Goal: Transaction & Acquisition: Purchase product/service

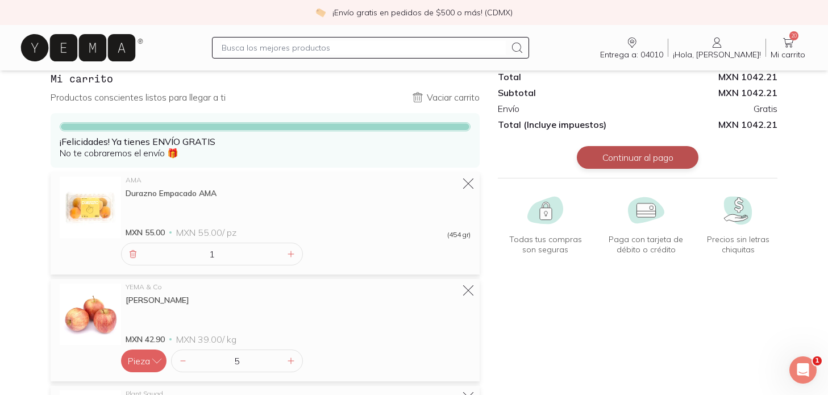
click at [636, 158] on button "Continuar al pago" at bounding box center [638, 157] width 122 height 23
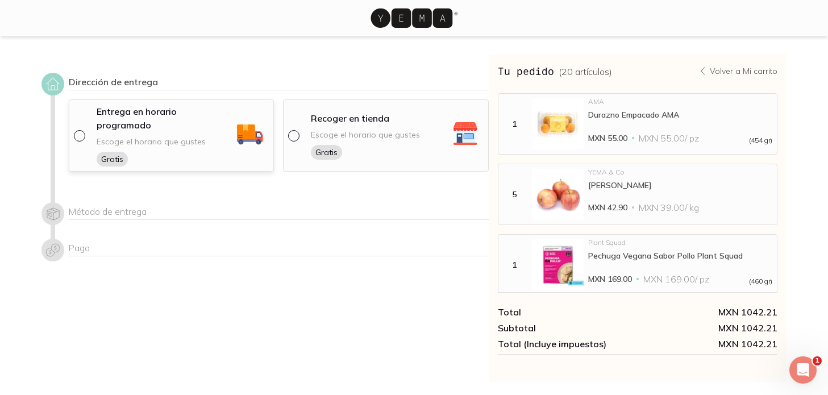
click at [186, 137] on div "Escoge el horario que gustes Gratis" at bounding box center [151, 151] width 109 height 30
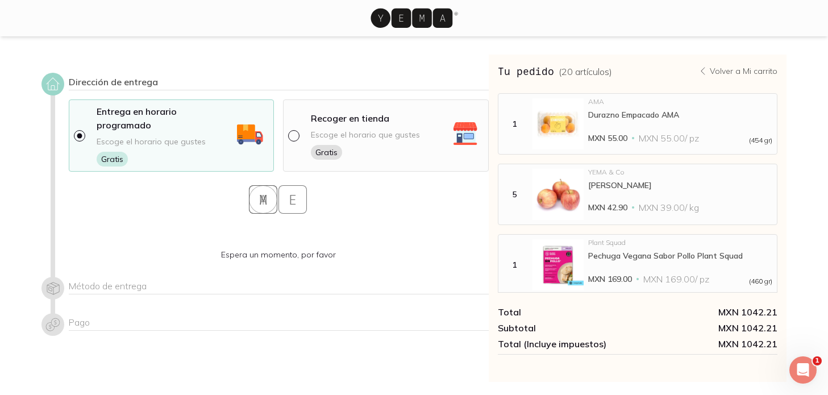
select select "204"
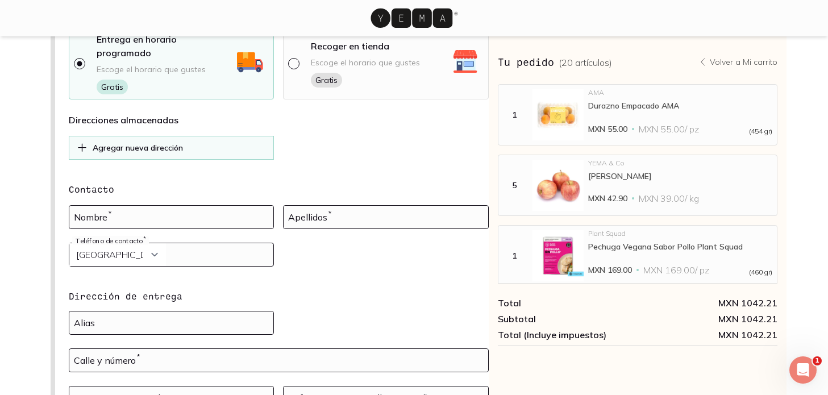
scroll to position [74, 0]
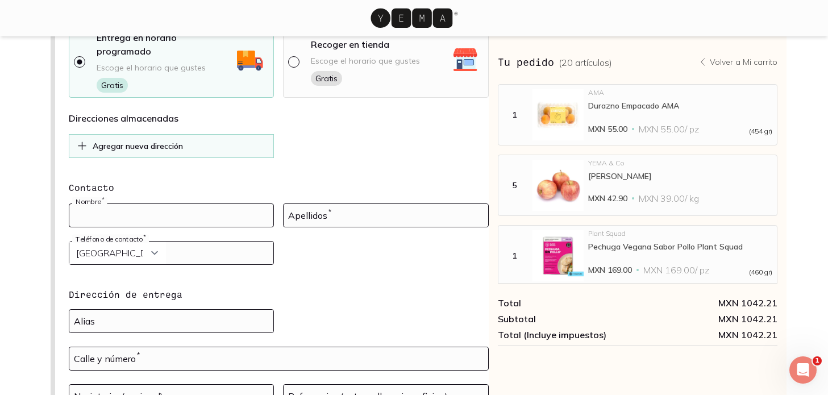
click at [216, 205] on input at bounding box center [171, 215] width 205 height 23
type input "[PERSON_NAME]"
select select "52"
type input "5519334801"
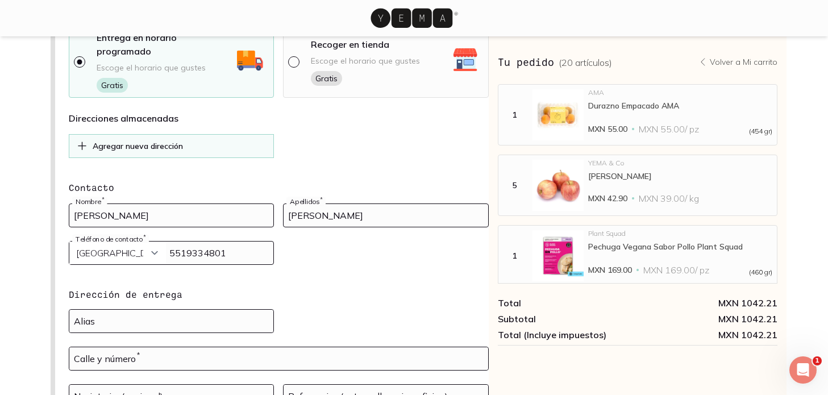
click at [288, 204] on input "[PERSON_NAME]" at bounding box center [385, 215] width 205 height 23
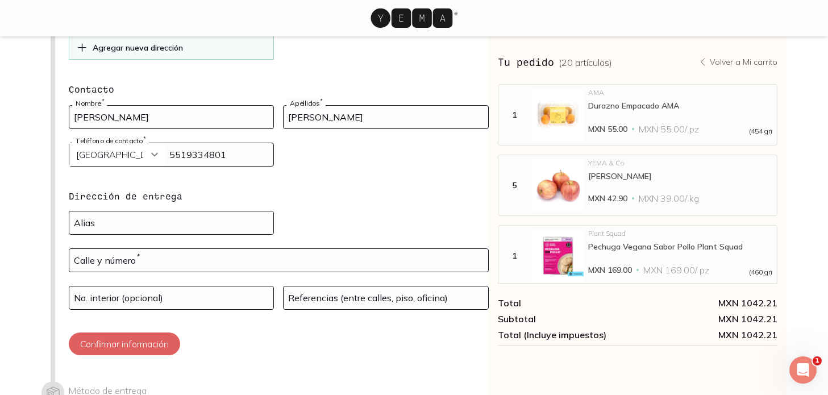
scroll to position [187, 0]
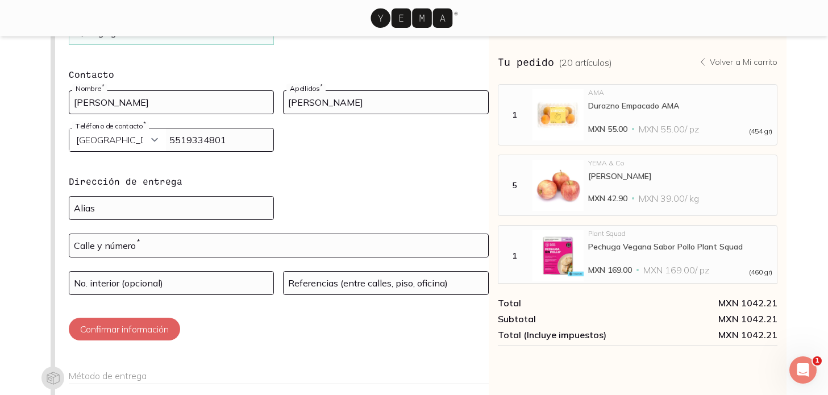
type input "[PERSON_NAME]"
click at [139, 129] on select "Curazao (+5999) [GEOGRAPHIC_DATA] (+1876) [GEOGRAPHIC_DATA][PERSON_NAME][PERSON…" at bounding box center [117, 139] width 97 height 23
select select "204"
click at [69, 128] on select "Curazao (+5999) [GEOGRAPHIC_DATA] (+1876) [GEOGRAPHIC_DATA][PERSON_NAME][PERSON…" at bounding box center [117, 139] width 97 height 23
click at [201, 197] on input at bounding box center [171, 208] width 205 height 23
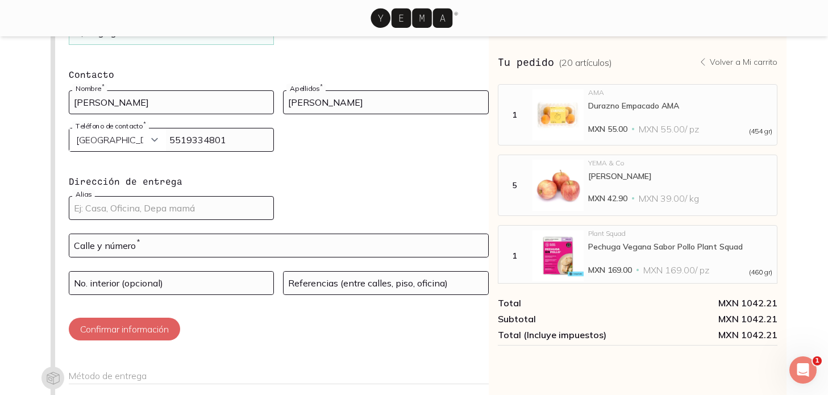
click at [201, 197] on input at bounding box center [171, 208] width 205 height 23
type input "Casa"
click at [173, 236] on input "text" at bounding box center [278, 245] width 419 height 23
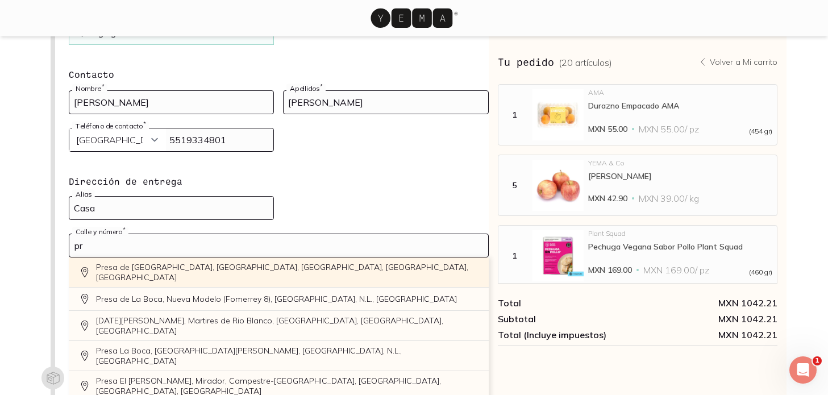
type input "p"
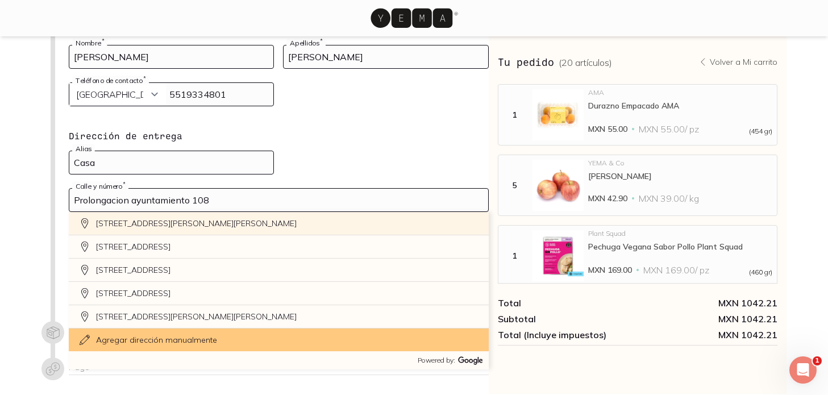
scroll to position [235, 0]
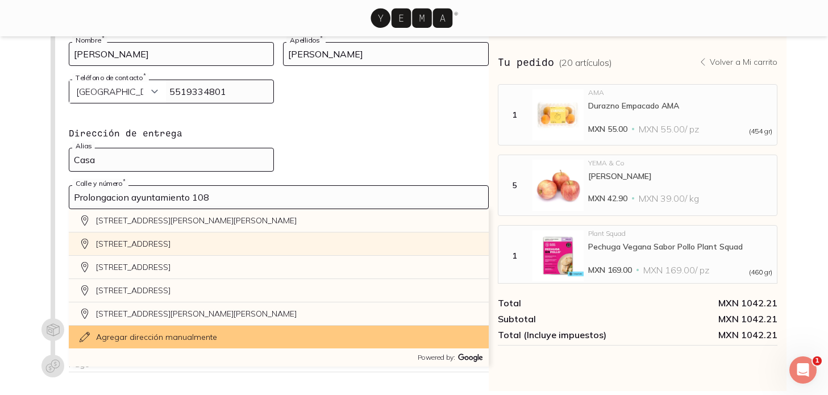
click at [233, 232] on div "[STREET_ADDRESS]" at bounding box center [279, 243] width 420 height 23
type input "[STREET_ADDRESS]"
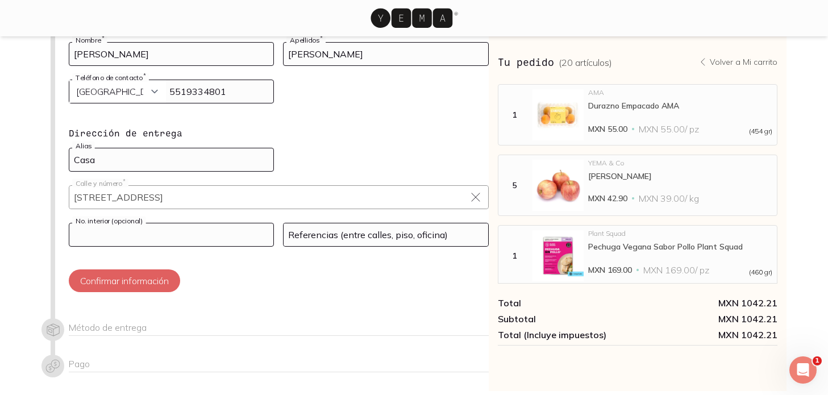
click at [212, 227] on input at bounding box center [171, 234] width 205 height 23
type input "2"
click at [352, 225] on input at bounding box center [385, 234] width 205 height 23
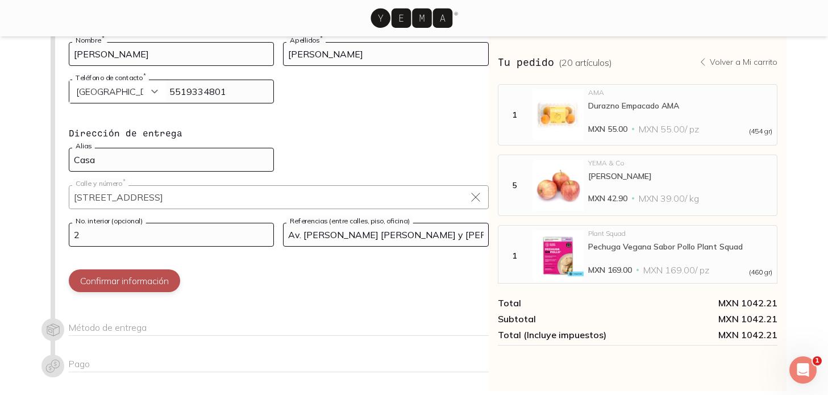
type input "Av. [PERSON_NAME] [PERSON_NAME] y [PERSON_NAME]"
click at [142, 272] on button "Confirmar información" at bounding box center [124, 280] width 111 height 23
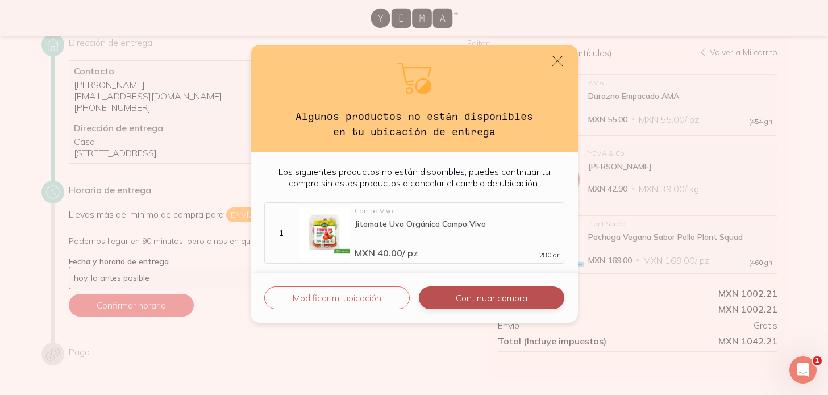
click at [445, 306] on button "Continuar compra" at bounding box center [491, 297] width 145 height 23
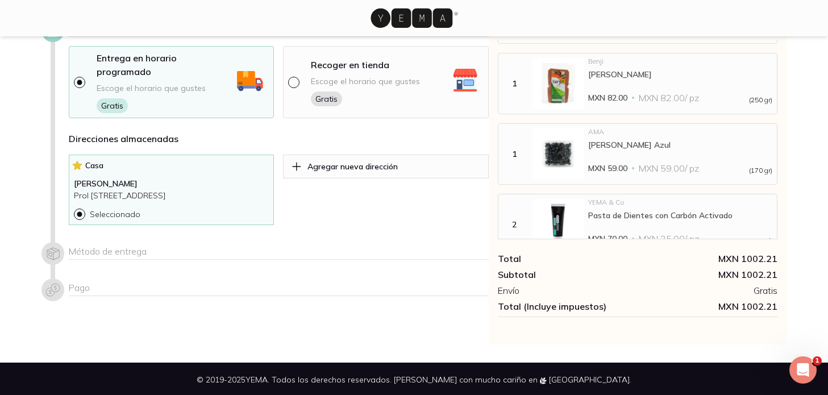
scroll to position [55, 0]
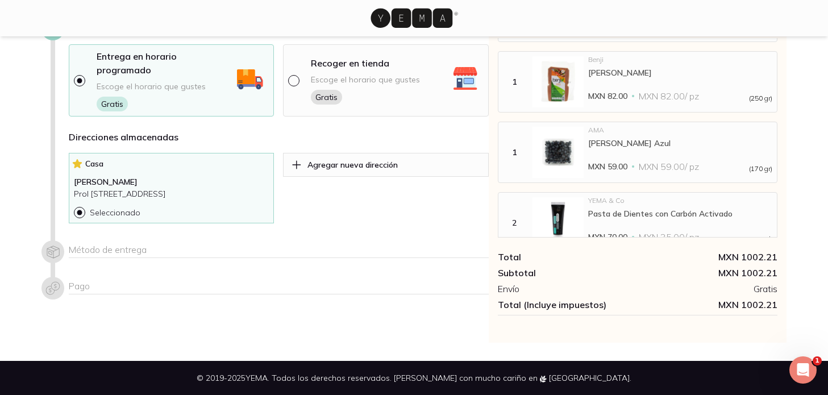
click at [139, 245] on div "Método de entrega" at bounding box center [279, 251] width 420 height 14
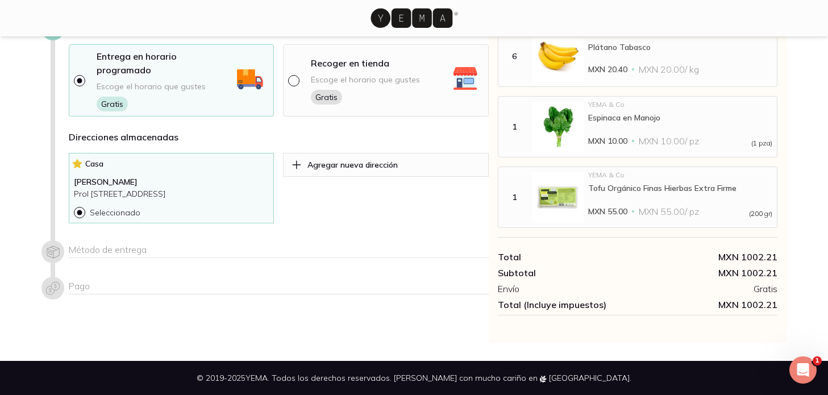
scroll to position [0, 0]
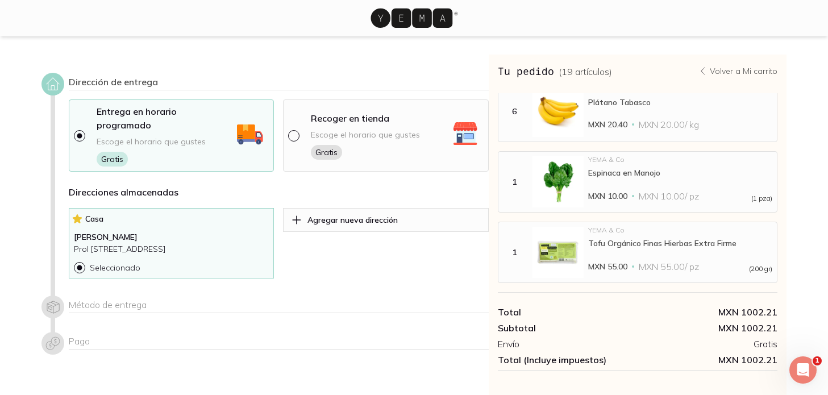
click at [116, 152] on span "Gratis" at bounding box center [112, 159] width 31 height 15
click at [79, 130] on input "radio" at bounding box center [78, 134] width 9 height 9
radio input "true"
click at [295, 132] on div at bounding box center [296, 135] width 16 height 11
click at [295, 132] on input "radio" at bounding box center [292, 134] width 9 height 9
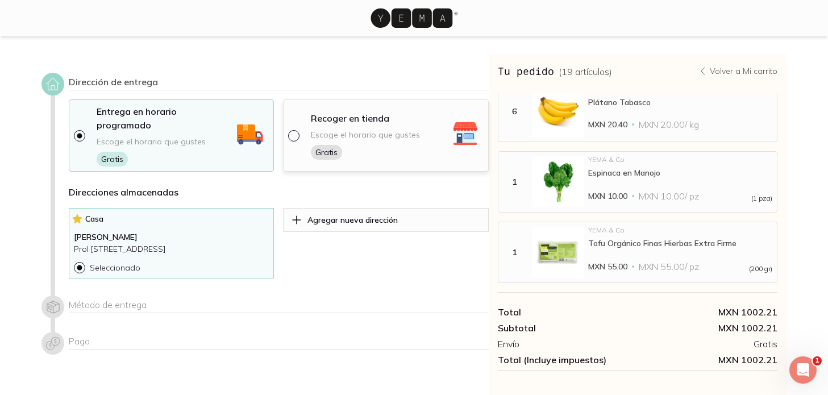
radio input "true"
select select "204"
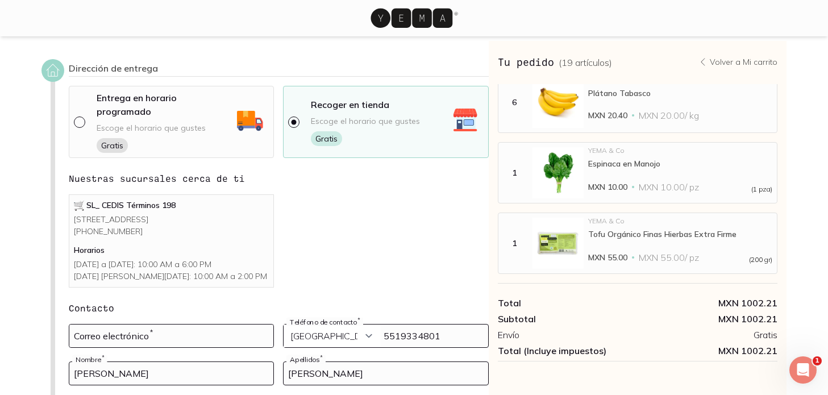
scroll to position [12, 0]
click at [79, 118] on input "radio" at bounding box center [78, 122] width 9 height 9
radio input "true"
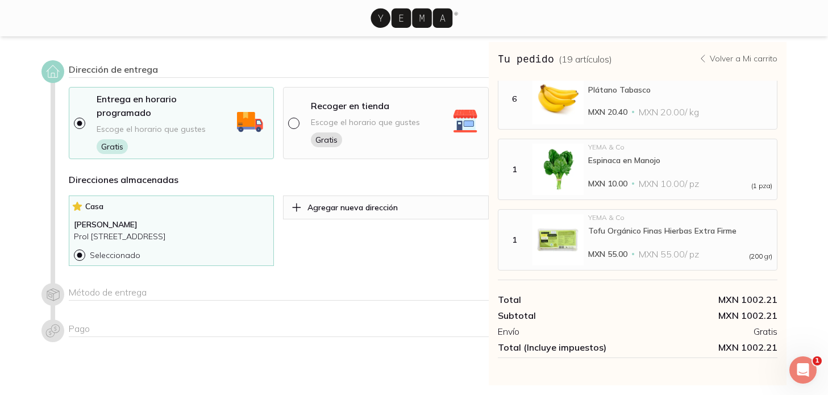
scroll to position [55, 0]
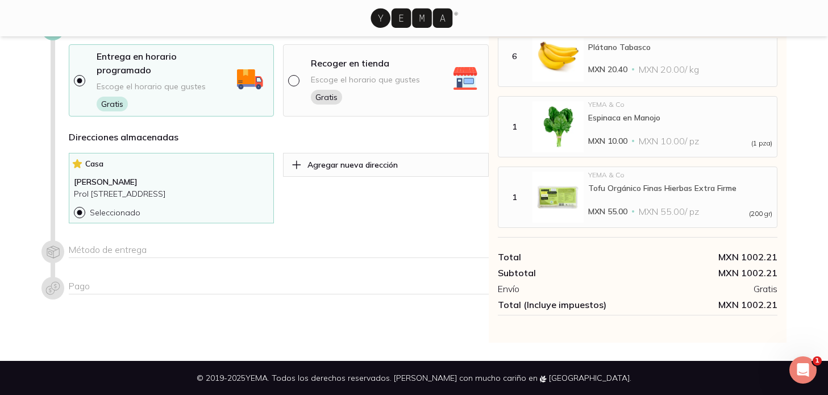
click at [282, 273] on div "Método de entrega" at bounding box center [264, 258] width 447 height 36
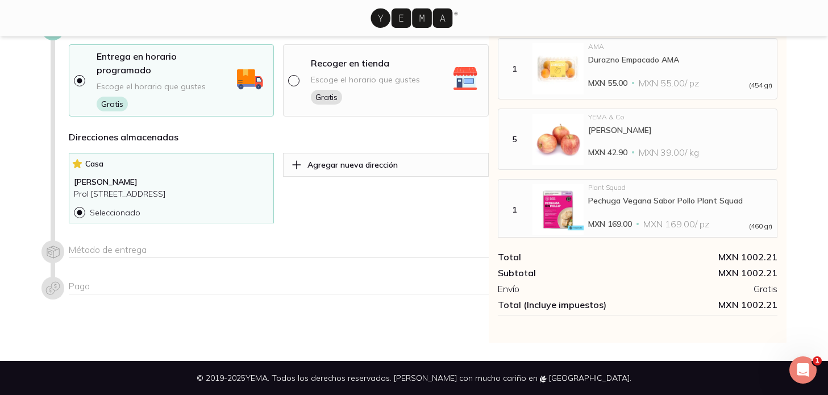
scroll to position [0, 0]
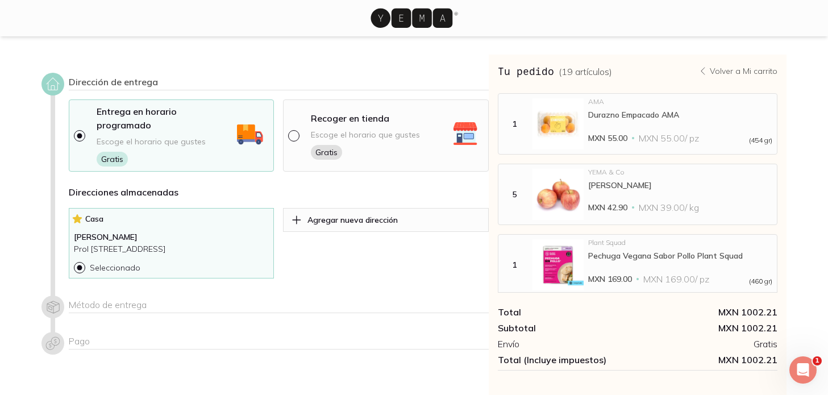
click at [429, 17] on icon at bounding box center [411, 18] width 82 height 19
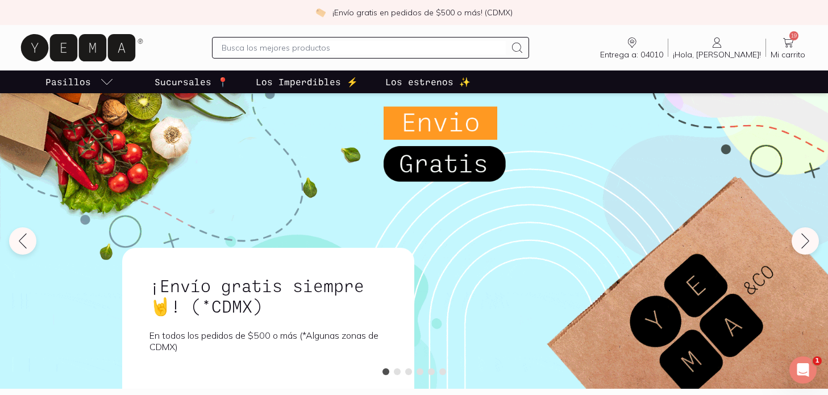
click at [798, 50] on span "Mi carrito" at bounding box center [787, 54] width 35 height 10
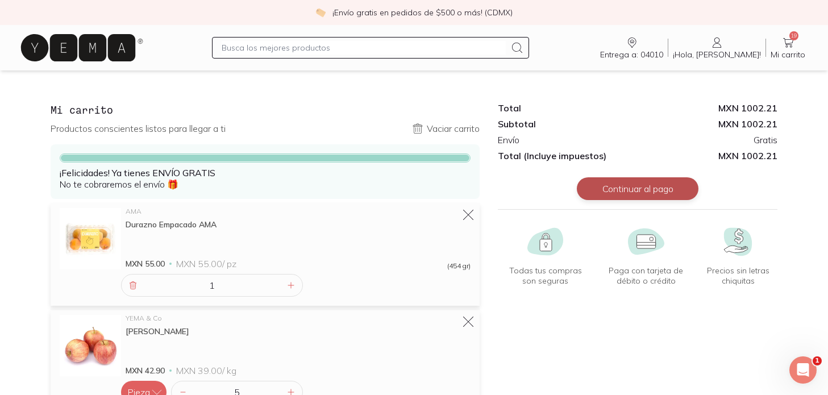
click at [609, 183] on button "Continuar al pago" at bounding box center [638, 188] width 122 height 23
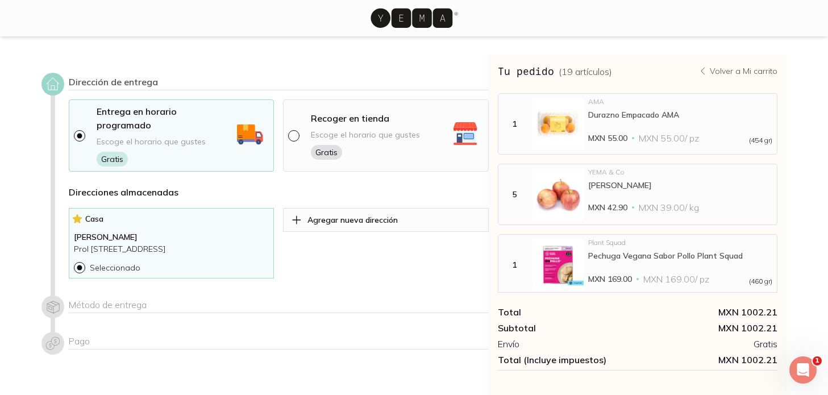
click at [145, 306] on div "Método de entrega" at bounding box center [279, 306] width 420 height 14
click at [132, 303] on div "Método de entrega" at bounding box center [279, 306] width 420 height 14
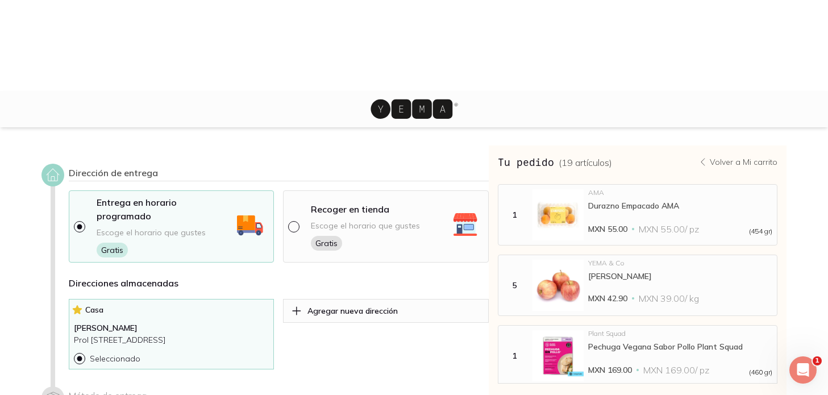
click at [57, 390] on icon at bounding box center [53, 398] width 16 height 16
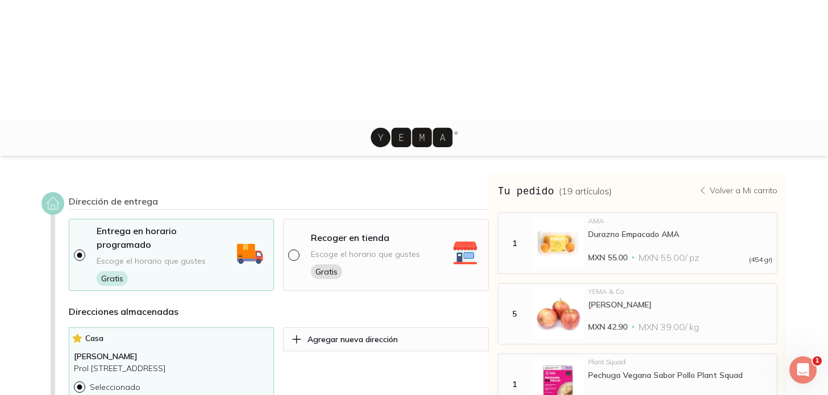
click at [50, 192] on div "Dirección de entrega Entrega en horario programado Escoge el horario que gustes…" at bounding box center [264, 296] width 447 height 209
click at [112, 271] on span "Gratis" at bounding box center [112, 278] width 31 height 15
click at [113, 224] on div "Entrega en horario programado" at bounding box center [165, 240] width 136 height 32
